Goal: Task Accomplishment & Management: Use online tool/utility

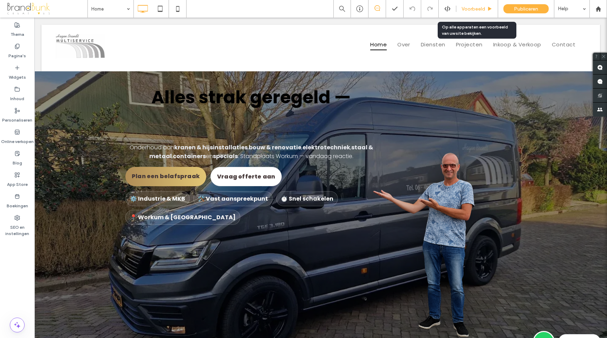
click at [470, 12] on div "Voorbeeld" at bounding box center [478, 9] width 42 height 18
click at [474, 9] on span "Voorbeeld" at bounding box center [474, 9] width 24 height 6
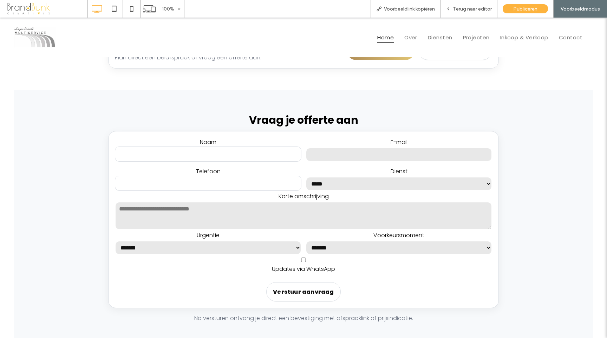
scroll to position [1242, 0]
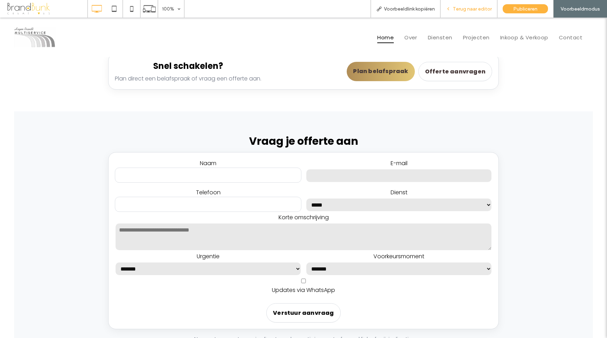
click at [465, 13] on div "Terug naar editor" at bounding box center [469, 9] width 57 height 18
click at [467, 9] on span "Terug naar editor" at bounding box center [472, 9] width 39 height 6
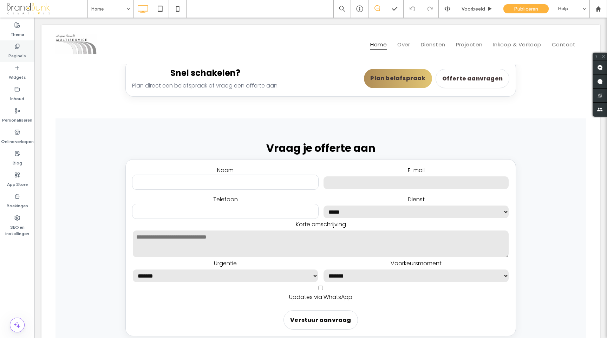
click at [20, 58] on label "Pagina's" at bounding box center [17, 54] width 18 height 10
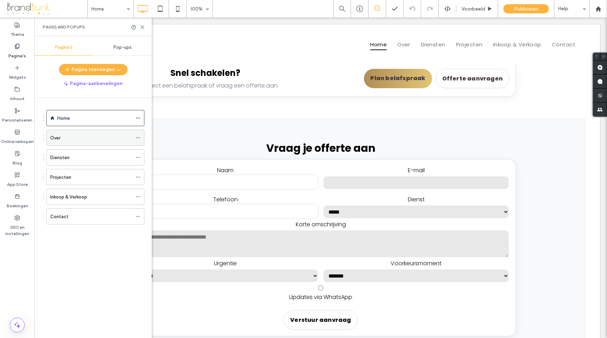
click at [68, 138] on div "Over" at bounding box center [91, 137] width 82 height 7
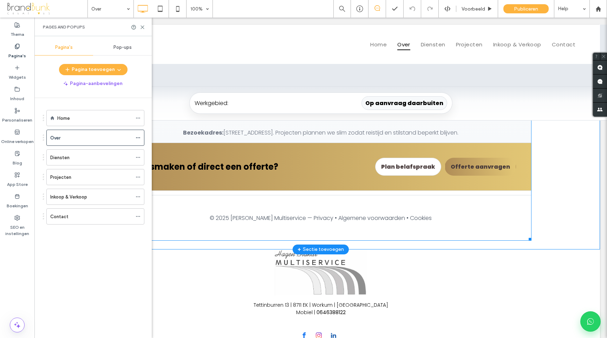
scroll to position [847, 0]
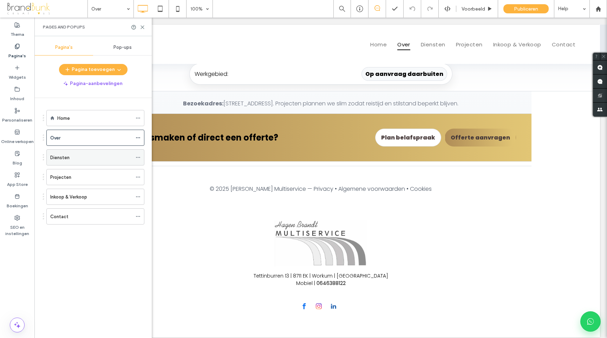
click at [88, 156] on div "Diensten" at bounding box center [91, 157] width 82 height 7
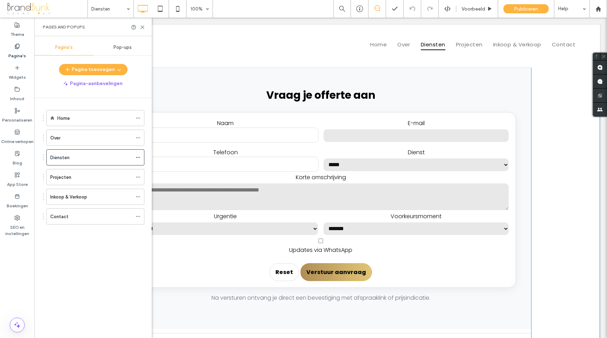
scroll to position [1782, 0]
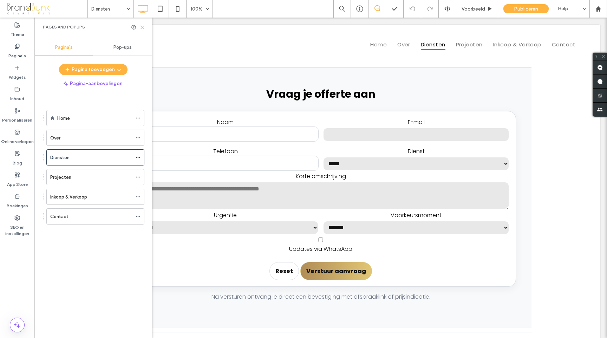
click at [144, 27] on icon at bounding box center [142, 27] width 5 height 5
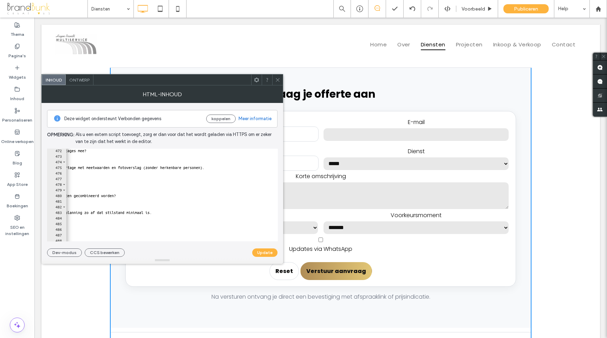
scroll to position [0, 55]
drag, startPoint x: 246, startPoint y: 168, endPoint x: 172, endPoint y: 168, distance: 74.2
click at [172, 168] on div "Leveren jullie rapportages mee? </ summary > < div class = "subtle" > Ja — duid…" at bounding box center [331, 200] width 641 height 104
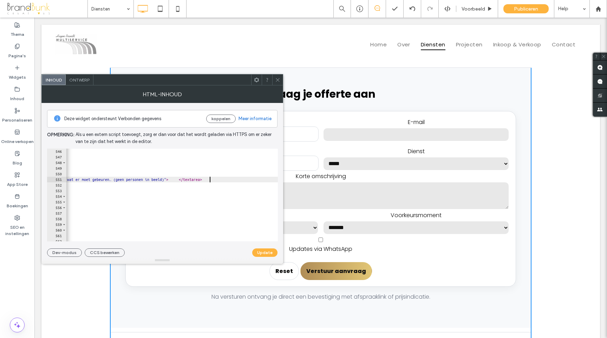
click at [209, 180] on div "</ div > </ div > < label > Korte omschrijving < br > < textarea name = "notes"…" at bounding box center [255, 201] width 641 height 104
type textarea "**********"
click at [266, 252] on button "Update" at bounding box center [264, 253] width 25 height 8
click at [277, 79] on icon at bounding box center [277, 79] width 5 height 5
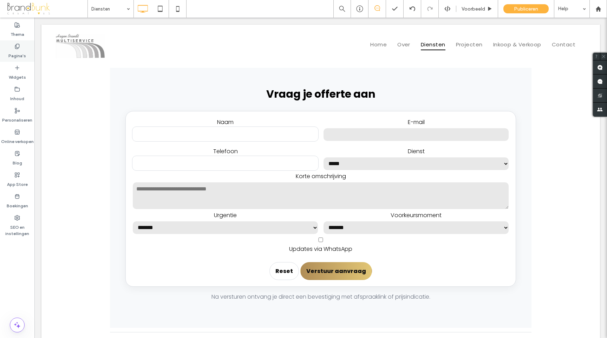
click at [19, 55] on label "Pagina's" at bounding box center [17, 54] width 18 height 10
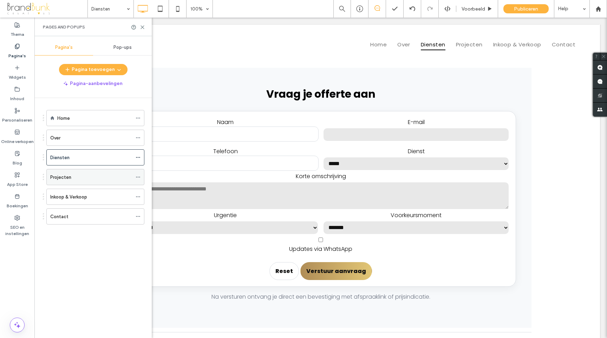
click at [80, 179] on div "Projecten" at bounding box center [91, 177] width 82 height 7
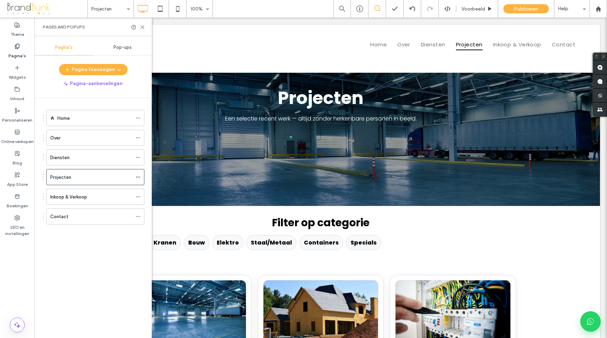
scroll to position [0, 0]
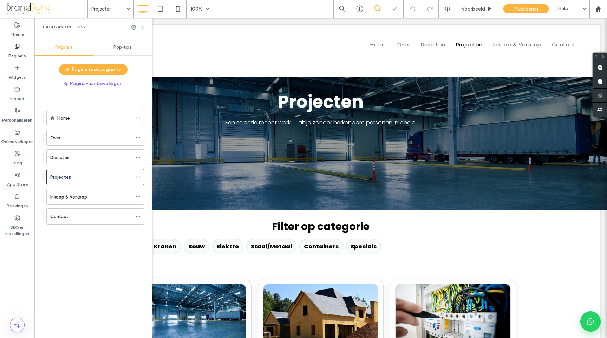
click at [143, 28] on use at bounding box center [142, 27] width 3 height 3
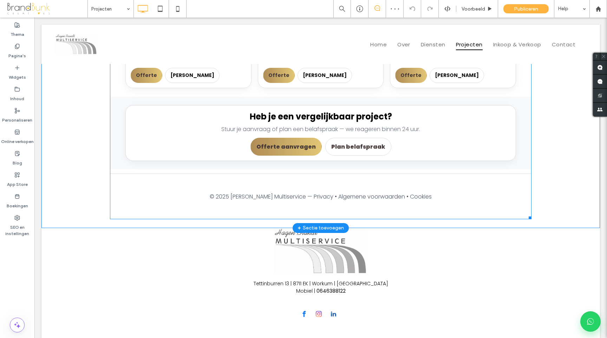
scroll to position [541, 0]
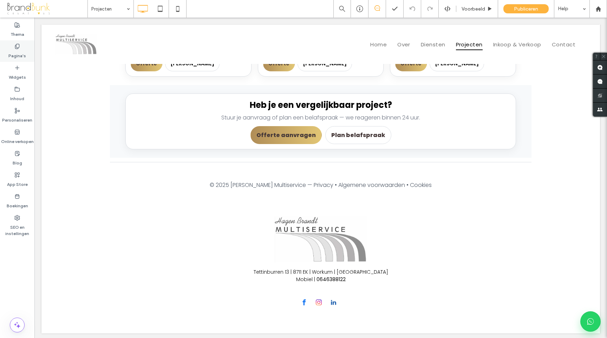
click at [21, 55] on label "Pagina's" at bounding box center [17, 54] width 18 height 10
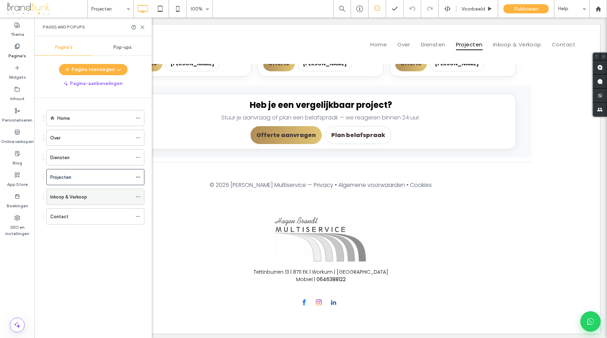
click at [85, 200] on label "Inkoop & Verkoop" at bounding box center [68, 197] width 37 height 12
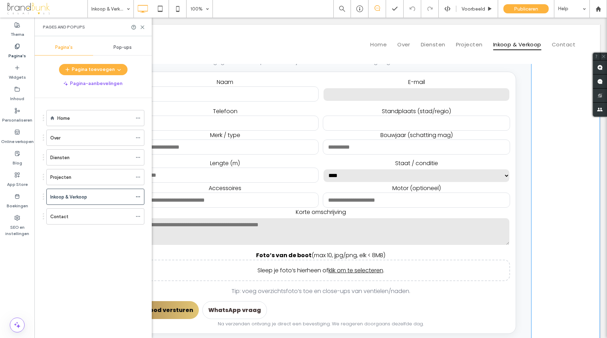
scroll to position [519, 0]
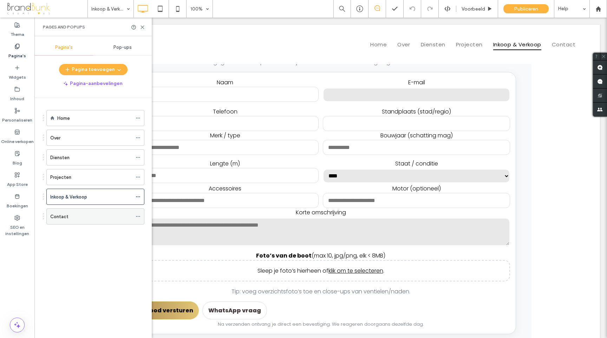
click at [97, 219] on div "Contact" at bounding box center [91, 216] width 82 height 7
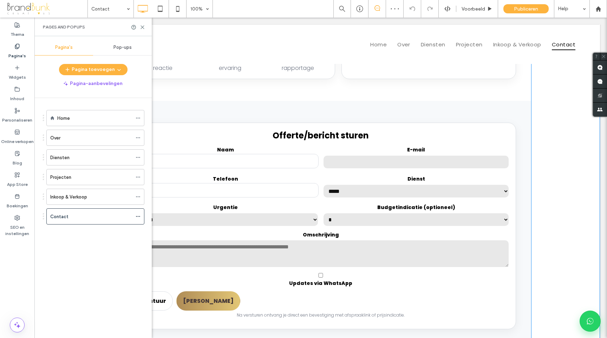
scroll to position [371, 0]
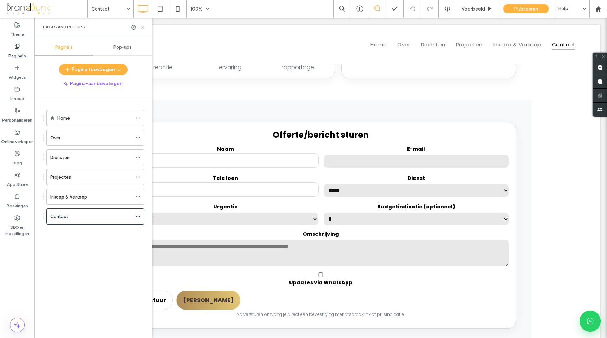
click at [143, 28] on icon at bounding box center [142, 27] width 5 height 5
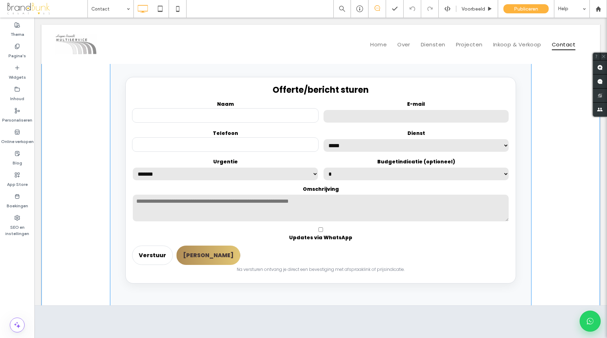
scroll to position [418, 0]
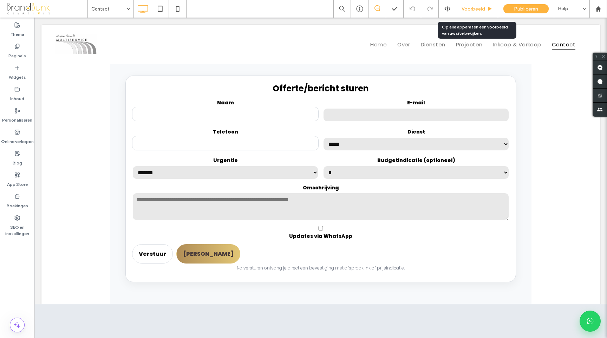
click at [468, 9] on span "Voorbeeld" at bounding box center [474, 9] width 24 height 6
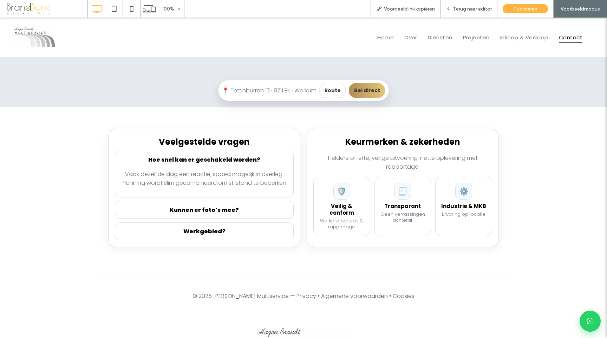
scroll to position [792, 0]
click at [217, 210] on summary "Kunnen er foto’s mee?" at bounding box center [204, 209] width 168 height 9
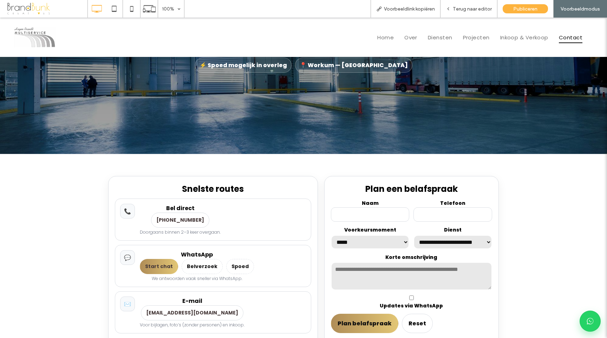
scroll to position [0, 0]
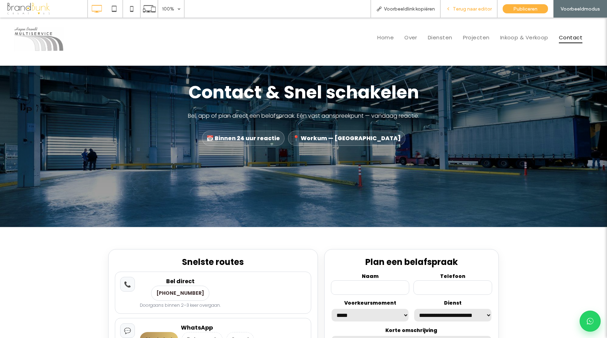
click at [462, 10] on span "Terug naar editor" at bounding box center [472, 9] width 39 height 6
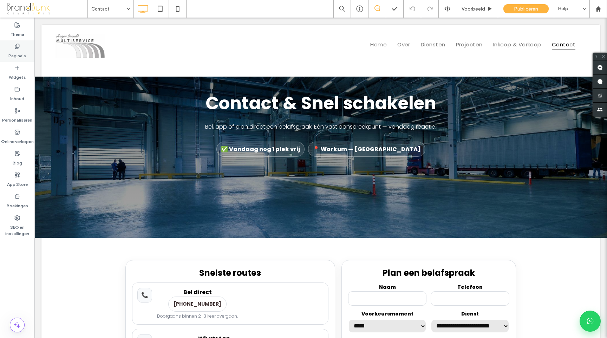
click at [18, 55] on label "Pagina's" at bounding box center [17, 54] width 18 height 10
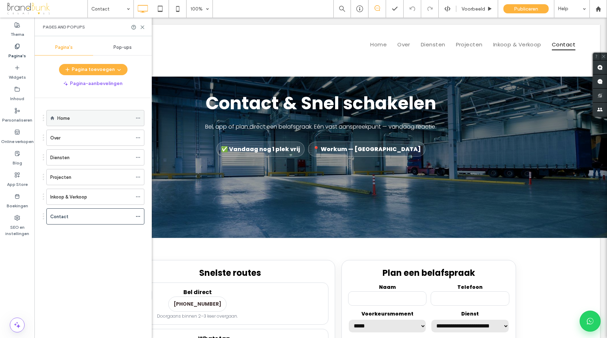
click at [67, 116] on label "Home" at bounding box center [63, 118] width 13 height 12
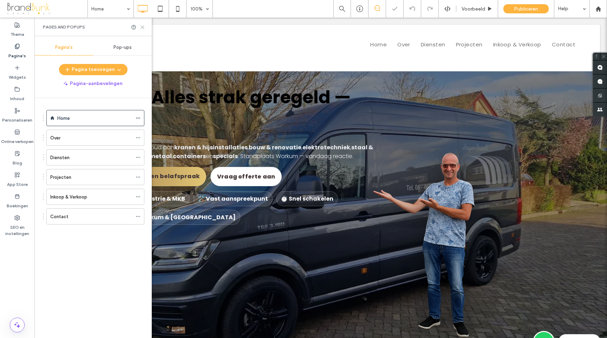
click at [143, 25] on icon at bounding box center [142, 27] width 5 height 5
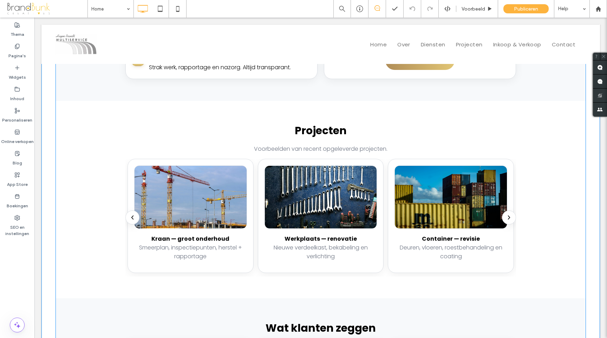
scroll to position [866, 0]
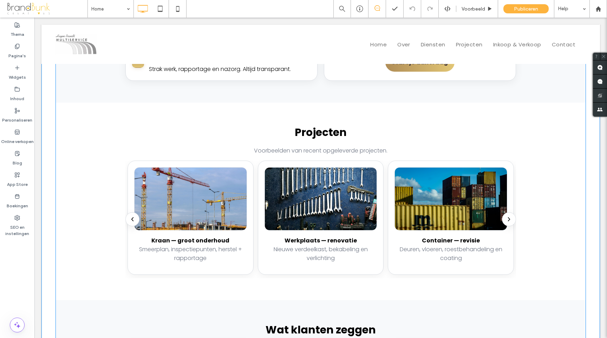
click at [511, 213] on span at bounding box center [321, 2] width 531 height 1594
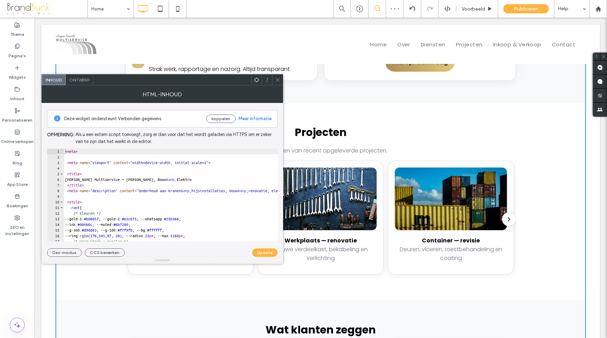
click at [278, 81] on icon at bounding box center [277, 79] width 5 height 5
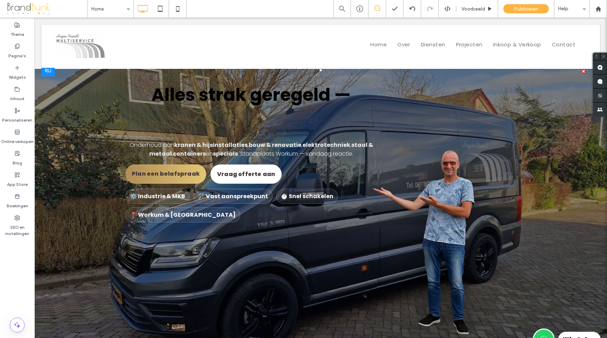
scroll to position [0, 0]
